Goal: Task Accomplishment & Management: Use online tool/utility

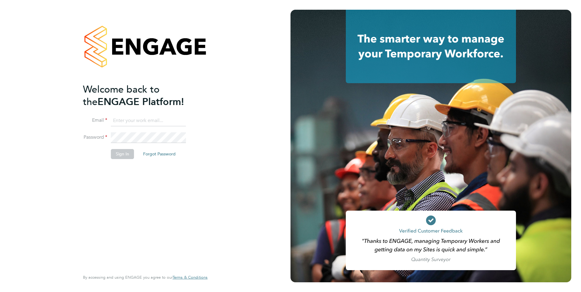
type input "luana@borneltd.com"
click at [125, 157] on button "Sign In" at bounding box center [122, 154] width 23 height 10
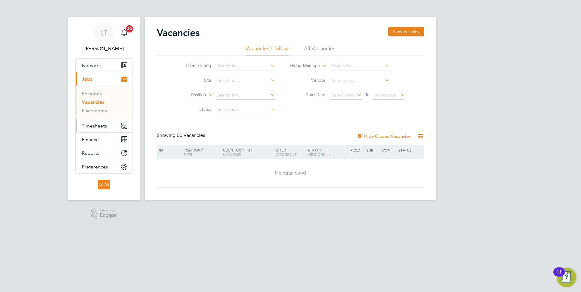
click at [99, 125] on span "Timesheets" at bounding box center [94, 126] width 25 height 6
click at [97, 126] on span "Timesheets" at bounding box center [94, 126] width 25 height 6
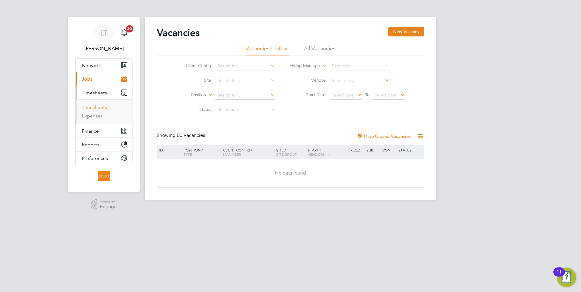
click at [95, 108] on link "Timesheets" at bounding box center [94, 108] width 25 height 6
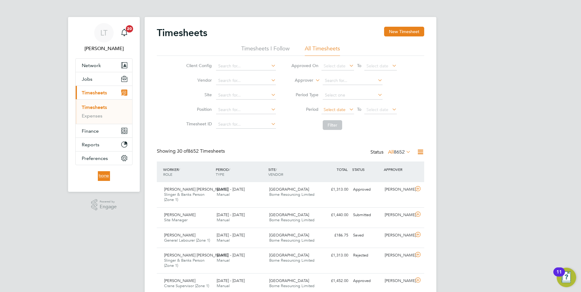
click at [328, 111] on span "Select date" at bounding box center [335, 109] width 22 height 5
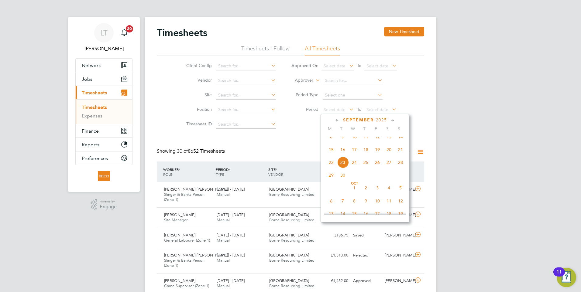
click at [332, 156] on span "15" at bounding box center [332, 150] width 12 height 12
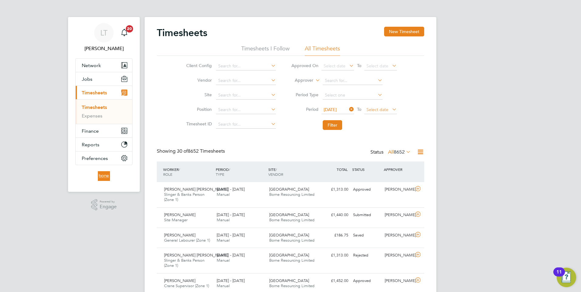
click at [380, 110] on span "Select date" at bounding box center [378, 109] width 22 height 5
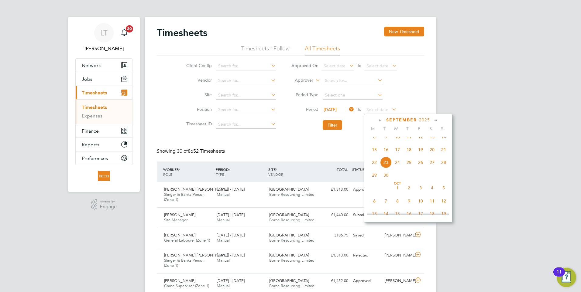
click at [445, 154] on span "21" at bounding box center [444, 150] width 12 height 12
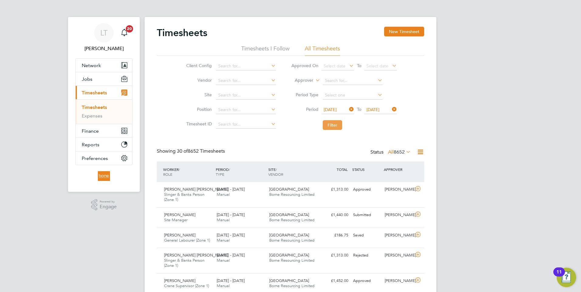
click at [330, 124] on button "Filter" at bounding box center [332, 125] width 19 height 10
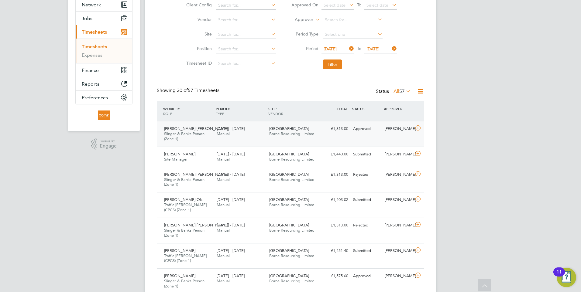
click at [281, 133] on span "Borne Resourcing Limited" at bounding box center [291, 133] width 45 height 5
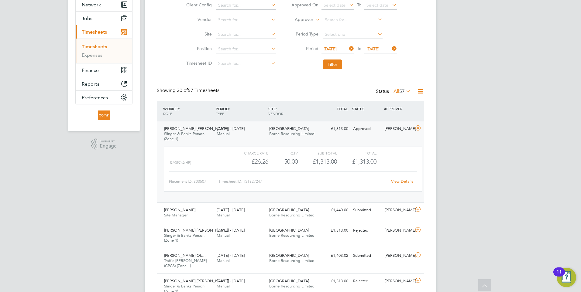
click at [418, 92] on icon at bounding box center [421, 92] width 8 height 8
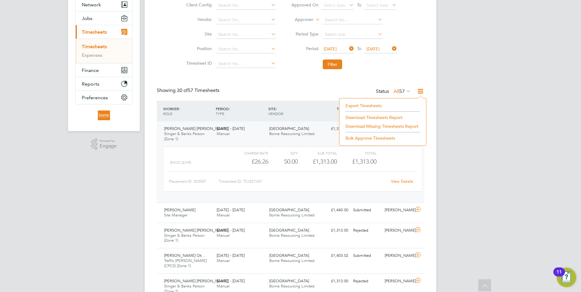
click at [367, 118] on li "Download Timesheets Report" at bounding box center [383, 117] width 81 height 9
